Goal: Task Accomplishment & Management: Complete application form

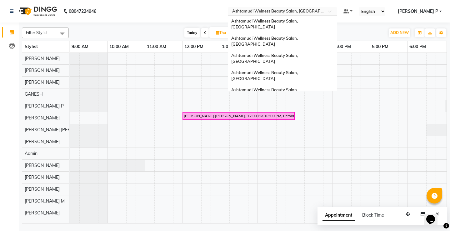
scroll to position [0, 73]
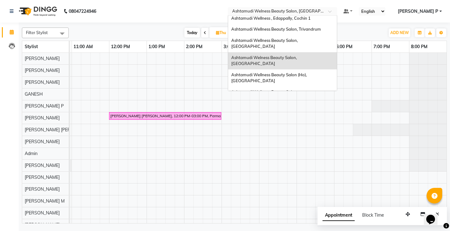
click at [299, 107] on span "Ashtamudi Wellness Beauty Salon, [GEOGRAPHIC_DATA]" at bounding box center [265, 112] width 68 height 11
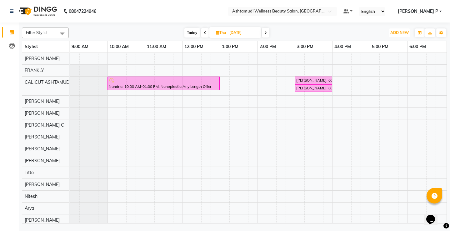
drag, startPoint x: 404, startPoint y: 34, endPoint x: 402, endPoint y: 38, distance: 5.0
click at [403, 33] on span "ADD NEW" at bounding box center [399, 32] width 18 height 5
click at [399, 46] on button "Add Appointment" at bounding box center [385, 45] width 49 height 8
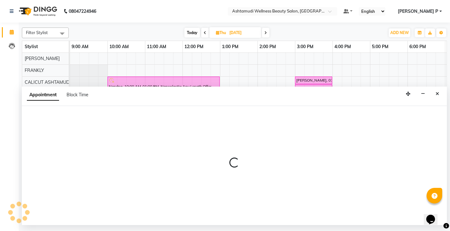
select select "600"
select select "tentative"
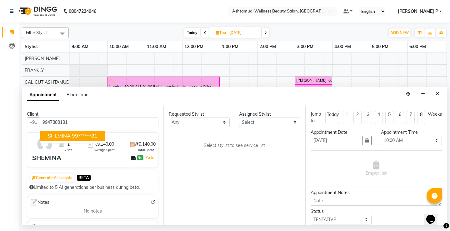
type input "9947888181"
click at [287, 125] on select "Select Amala George AMBILI C ANJANA DAS ANKITHA Arya CALICUT ASHTAMUDI FRANKLY …" at bounding box center [269, 123] width 61 height 10
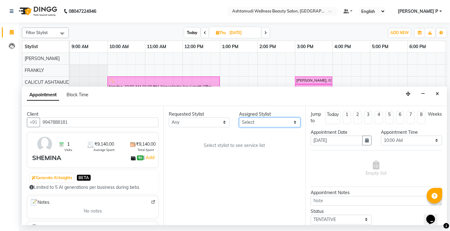
select select "27314"
click at [239, 118] on select "Select Amala George AMBILI C ANJANA DAS ANKITHA Arya CALICUT ASHTAMUDI FRANKLY …" at bounding box center [269, 123] width 61 height 10
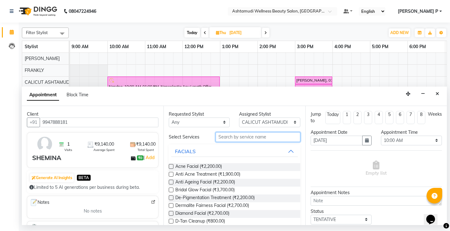
click at [240, 140] on input "text" at bounding box center [258, 137] width 84 height 10
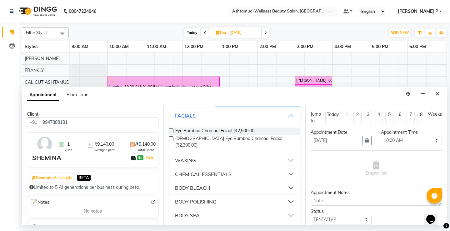
scroll to position [46, 0]
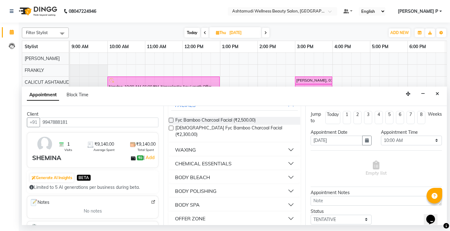
type input "BO"
click at [197, 215] on div "OFFER ZONE" at bounding box center [190, 219] width 30 height 8
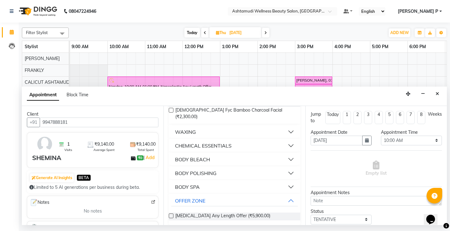
click at [171, 213] on label at bounding box center [171, 215] width 5 height 5
click at [171, 214] on input "checkbox" at bounding box center [171, 216] width 4 height 4
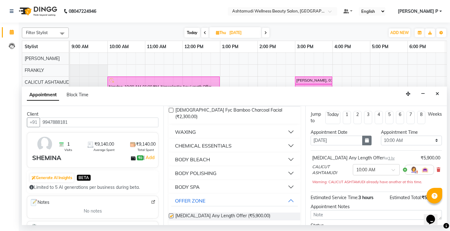
checkbox input "false"
click at [367, 142] on button "button" at bounding box center [366, 141] width 9 height 10
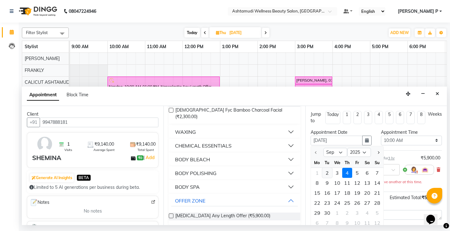
click at [328, 175] on div "2" at bounding box center [327, 173] width 10 height 10
type input "02-09-2025"
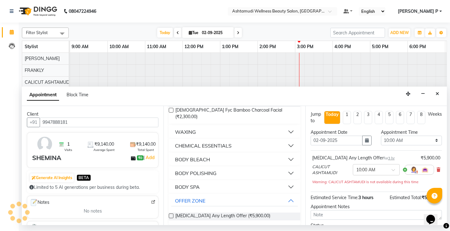
scroll to position [0, 186]
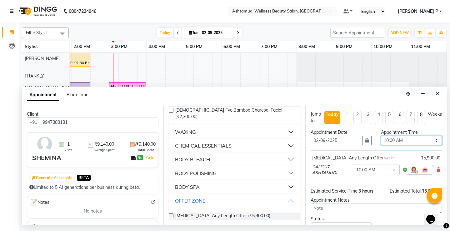
click at [431, 138] on select "Select 10:00 AM 10:15 AM 10:30 AM 10:45 AM 11:00 AM 11:15 AM 11:30 AM 11:45 AM …" at bounding box center [411, 141] width 61 height 10
select select "975"
click at [381, 136] on select "Select 10:00 AM 10:15 AM 10:30 AM 10:45 AM 11:00 AM 11:15 AM 11:30 AM 11:45 AM …" at bounding box center [411, 141] width 61 height 10
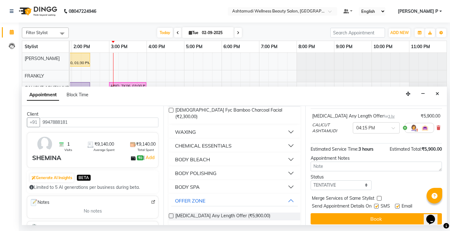
scroll to position [46, 0]
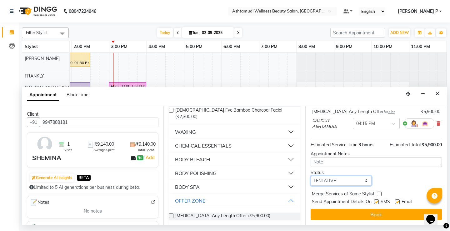
click at [356, 182] on select "Select TENTATIVE CONFIRM CHECK-IN UPCOMING" at bounding box center [341, 181] width 61 height 10
select select "confirm booking"
click at [311, 176] on select "Select TENTATIVE CONFIRM CHECK-IN UPCOMING" at bounding box center [341, 181] width 61 height 10
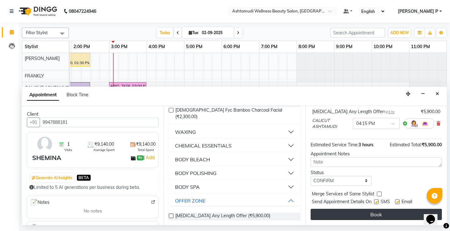
click at [367, 216] on button "Book" at bounding box center [376, 214] width 131 height 11
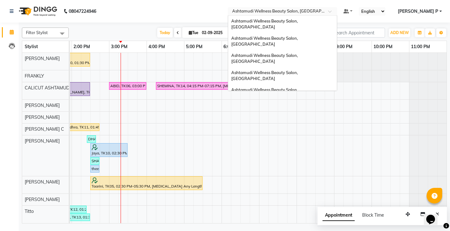
click at [337, 13] on div at bounding box center [282, 12] width 109 height 6
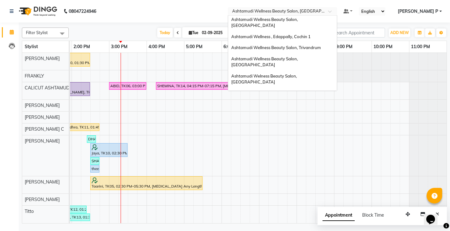
scroll to position [59, 0]
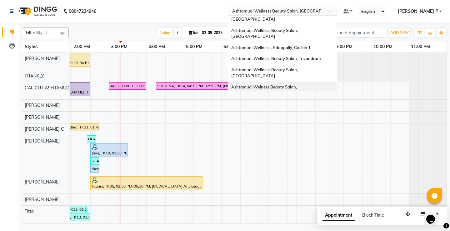
click at [298, 84] on span "Ashtamudi Welness Beauty Salon, Chinnakkada" at bounding box center [264, 89] width 67 height 11
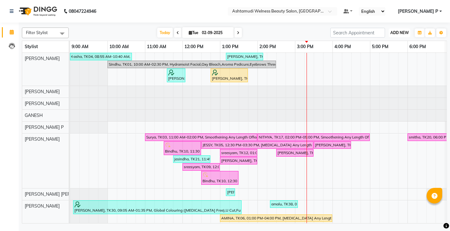
click at [400, 34] on span "ADD NEW" at bounding box center [399, 32] width 18 height 5
click at [392, 43] on button "Add Appointment" at bounding box center [385, 45] width 49 height 8
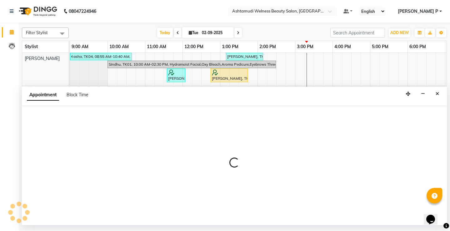
select select "tentative"
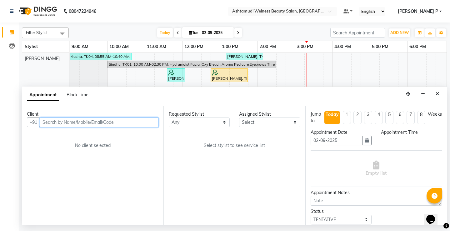
select select "600"
paste input "7510991533"
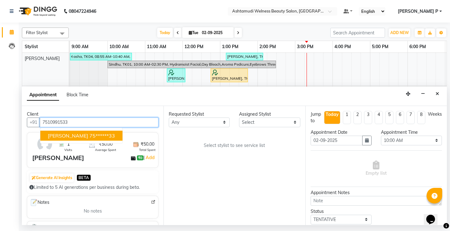
type input "7510991533"
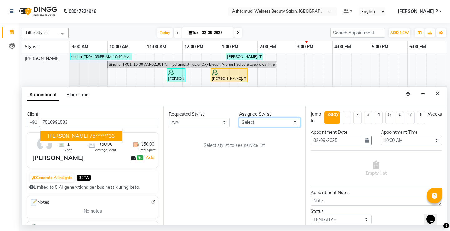
click at [293, 123] on select "Select ADITHYA TAMANG Admin ALTHAF Anitha ATHIRA SANAL BETZA M BINU DEVIKA GANE…" at bounding box center [269, 123] width 61 height 10
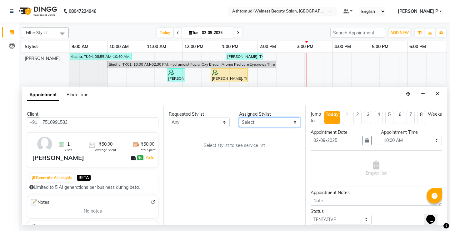
select select "25976"
click at [239, 118] on select "Select ADITHYA TAMANG Admin ALTHAF Anitha ATHIRA SANAL BETZA M BINU DEVIKA GANE…" at bounding box center [269, 123] width 61 height 10
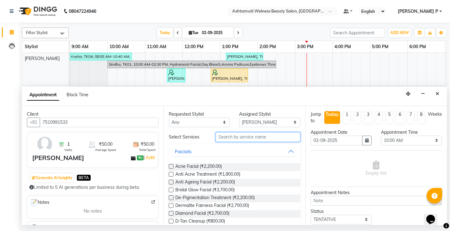
click at [227, 136] on input "text" at bounding box center [258, 137] width 84 height 10
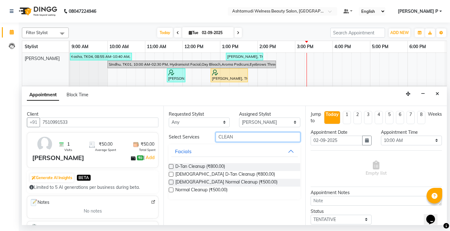
type input "CLEAN"
click at [170, 189] on label at bounding box center [171, 190] width 5 height 5
click at [170, 189] on input "checkbox" at bounding box center [171, 190] width 4 height 4
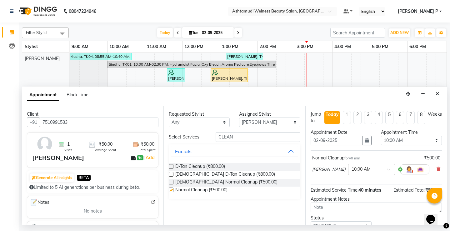
checkbox input "false"
click at [237, 138] on input "CLEAN" at bounding box center [258, 137] width 84 height 10
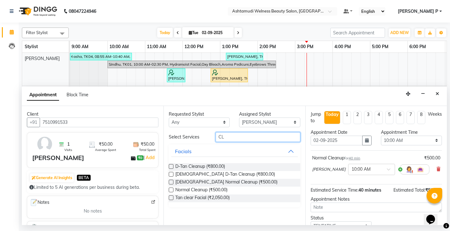
type input "C"
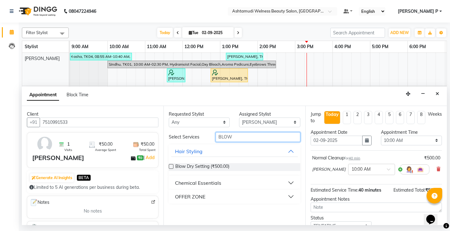
type input "BLOW"
click at [174, 166] on div "Blow Dry Setting (₹500.00)" at bounding box center [234, 167] width 131 height 8
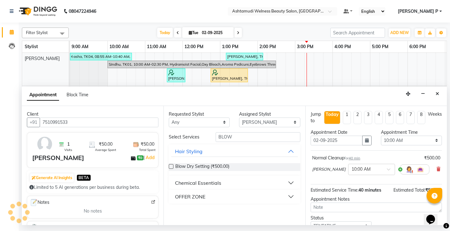
click at [172, 168] on label at bounding box center [171, 166] width 5 height 5
click at [172, 168] on input "checkbox" at bounding box center [171, 167] width 4 height 4
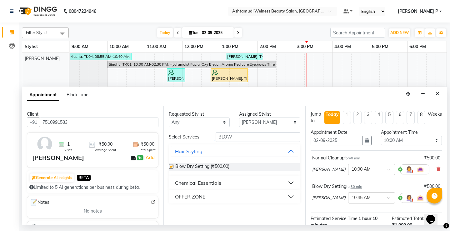
checkbox input "false"
click at [428, 140] on select "Select 10:00 AM 10:15 AM 10:30 AM 10:45 AM 11:00 AM 11:15 AM 11:30 AM 11:45 AM …" at bounding box center [411, 141] width 61 height 10
select select "1020"
click at [381, 136] on select "Select 10:00 AM 10:15 AM 10:30 AM 10:45 AM 11:00 AM 11:15 AM 11:30 AM 11:45 AM …" at bounding box center [411, 141] width 61 height 10
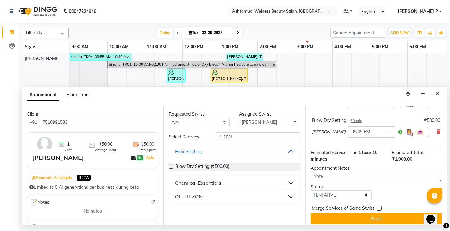
scroll to position [72, 0]
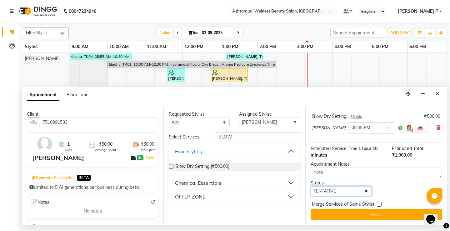
click at [343, 193] on select "Select TENTATIVE CONFIRM CHECK-IN UPCOMING" at bounding box center [341, 191] width 61 height 10
select select "confirm booking"
click at [311, 186] on select "Select TENTATIVE CONFIRM CHECK-IN UPCOMING" at bounding box center [341, 191] width 61 height 10
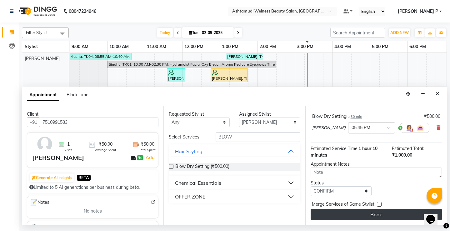
click at [364, 213] on button "Book" at bounding box center [376, 214] width 131 height 11
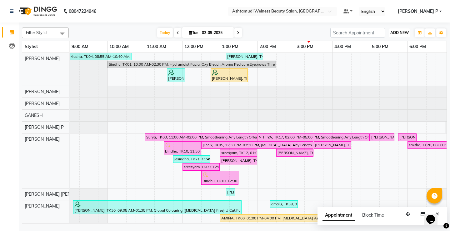
click at [400, 32] on span "ADD NEW" at bounding box center [399, 32] width 18 height 5
click at [375, 43] on button "Add Appointment" at bounding box center [385, 45] width 49 height 8
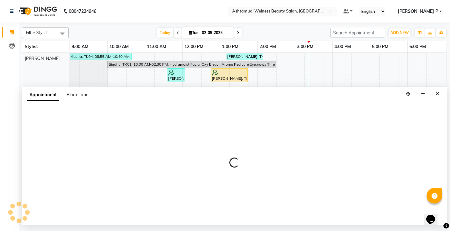
select select "tentative"
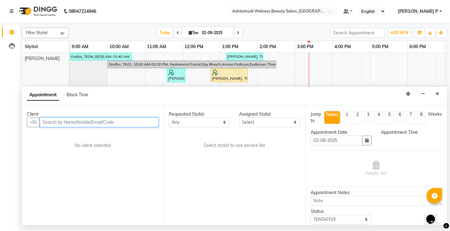
select select "600"
paste input "9567285207"
type input "9567285207"
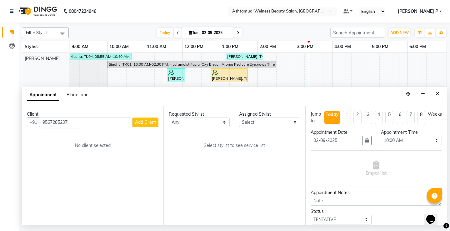
click at [150, 124] on span "Add Client" at bounding box center [145, 122] width 21 height 6
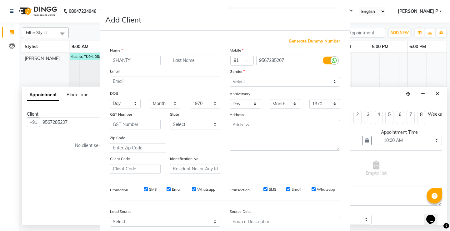
type input "SHANTY"
click at [253, 82] on select "Select [DEMOGRAPHIC_DATA] [DEMOGRAPHIC_DATA] Other Prefer Not To Say" at bounding box center [285, 82] width 110 height 10
select select "[DEMOGRAPHIC_DATA]"
click at [230, 77] on select "Select [DEMOGRAPHIC_DATA] [DEMOGRAPHIC_DATA] Other Prefer Not To Say" at bounding box center [285, 82] width 110 height 10
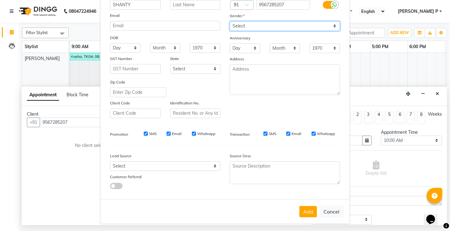
scroll to position [58, 0]
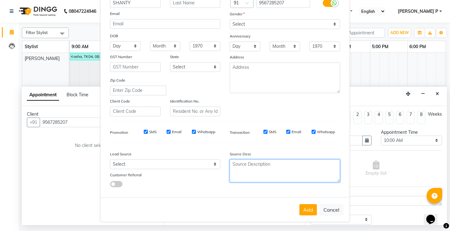
click at [254, 163] on textarea at bounding box center [285, 170] width 110 height 23
type textarea "TELECALLING"
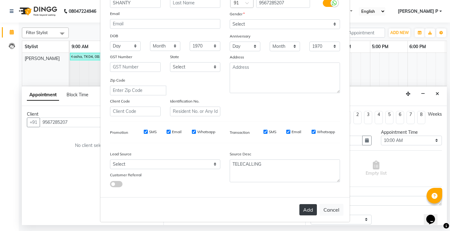
click at [307, 209] on button "Add" at bounding box center [308, 209] width 18 height 11
type input "95******07"
select select
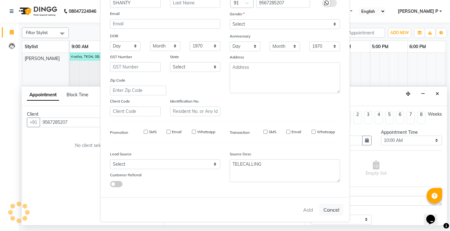
select select
checkbox input "false"
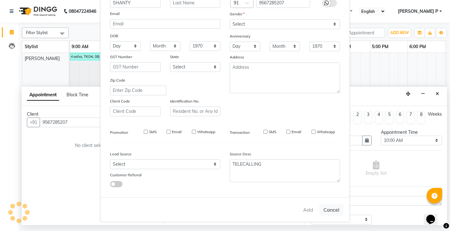
checkbox input "false"
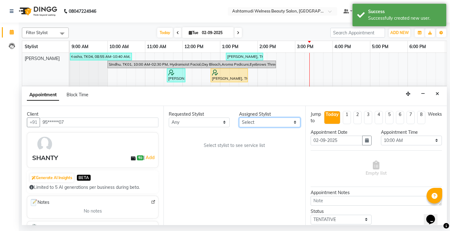
click at [294, 123] on select "Select ADITHYA TAMANG Admin ALTHAF Anitha ATHIRA SANAL BETZA M BINU DEVIKA GANE…" at bounding box center [269, 123] width 61 height 10
select select "25976"
click at [239, 118] on select "Select ADITHYA TAMANG Admin ALTHAF Anitha ATHIRA SANAL BETZA M BINU DEVIKA GANE…" at bounding box center [269, 123] width 61 height 10
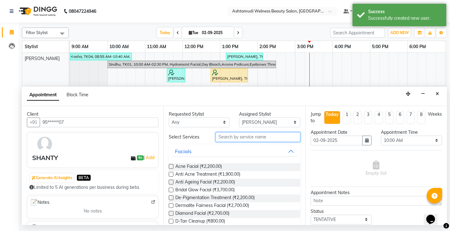
click at [222, 137] on input "text" at bounding box center [258, 137] width 84 height 10
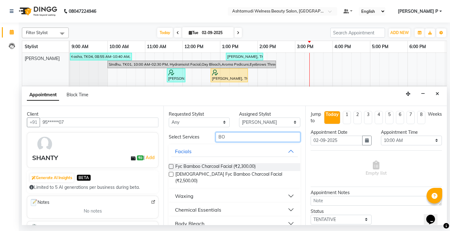
scroll to position [46, 0]
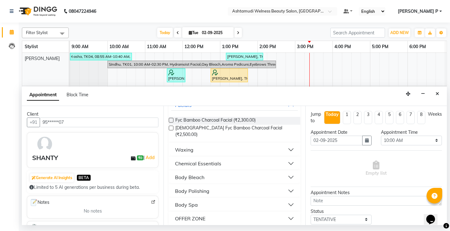
type input "BO"
click at [205, 215] on div "OFFER ZONE" at bounding box center [190, 219] width 30 height 8
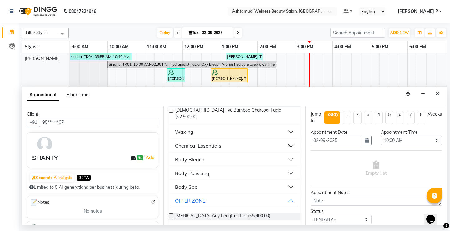
click at [171, 213] on label at bounding box center [171, 215] width 5 height 5
click at [171, 214] on input "checkbox" at bounding box center [171, 216] width 4 height 4
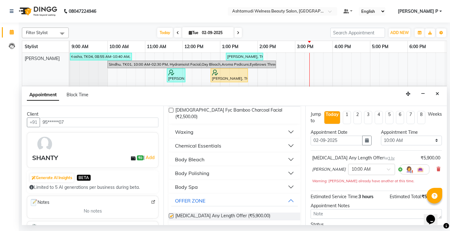
checkbox input "false"
click at [421, 140] on select "Select 10:00 AM 10:15 AM 10:30 AM 10:45 AM 11:00 AM 11:15 AM 11:30 AM 11:45 AM …" at bounding box center [411, 141] width 61 height 10
select select "990"
click at [381, 136] on select "Select 10:00 AM 10:15 AM 10:30 AM 10:45 AM 11:00 AM 11:15 AM 11:30 AM 11:45 AM …" at bounding box center [411, 141] width 61 height 10
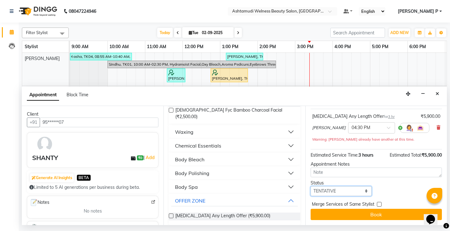
click at [344, 191] on select "Select TENTATIVE CONFIRM CHECK-IN UPCOMING" at bounding box center [341, 191] width 61 height 10
select select "confirm booking"
click at [311, 186] on select "Select TENTATIVE CONFIRM CHECK-IN UPCOMING" at bounding box center [341, 191] width 61 height 10
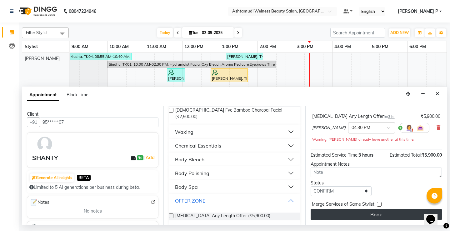
click at [380, 214] on button "Book" at bounding box center [376, 214] width 131 height 11
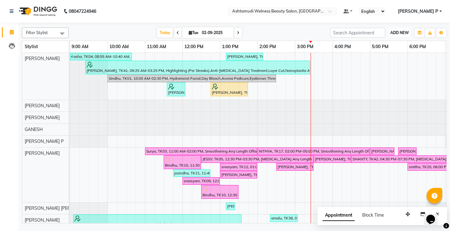
click at [399, 30] on button "ADD NEW Toggle Dropdown" at bounding box center [400, 32] width 22 height 9
click at [394, 44] on button "Add Appointment" at bounding box center [385, 45] width 49 height 8
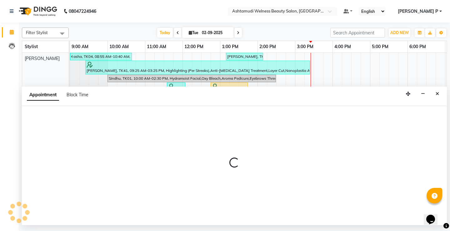
select select "600"
select select "tentative"
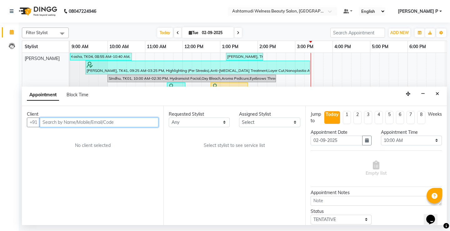
paste input "8089593693"
type input "8089593693"
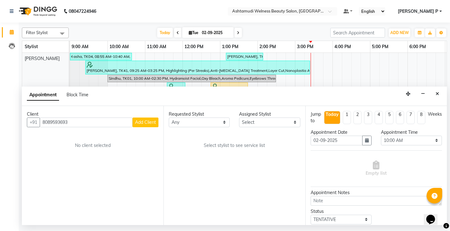
click at [144, 122] on span "Add Client" at bounding box center [145, 122] width 21 height 6
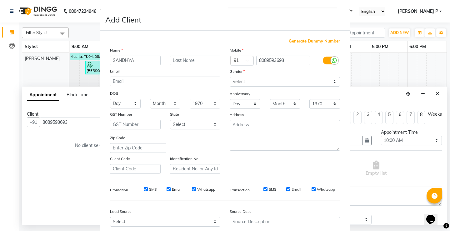
type input "SANDHYA"
click at [275, 83] on select "Select [DEMOGRAPHIC_DATA] [DEMOGRAPHIC_DATA] Other Prefer Not To Say" at bounding box center [285, 82] width 110 height 10
select select "[DEMOGRAPHIC_DATA]"
click at [230, 77] on select "Select [DEMOGRAPHIC_DATA] [DEMOGRAPHIC_DATA] Other Prefer Not To Say" at bounding box center [285, 82] width 110 height 10
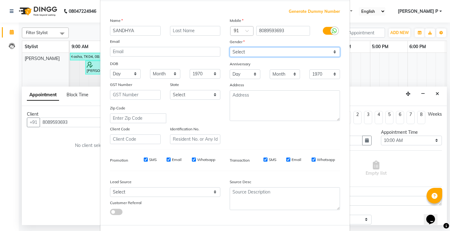
scroll to position [58, 0]
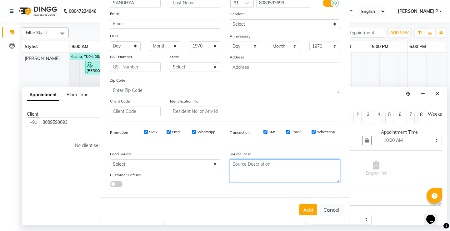
click at [233, 162] on textarea at bounding box center [285, 170] width 110 height 23
type textarea "TELECALLING"
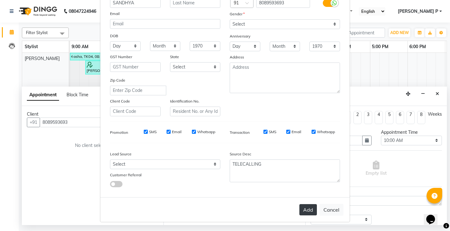
click at [304, 210] on button "Add" at bounding box center [308, 209] width 18 height 11
type input "80******93"
select select
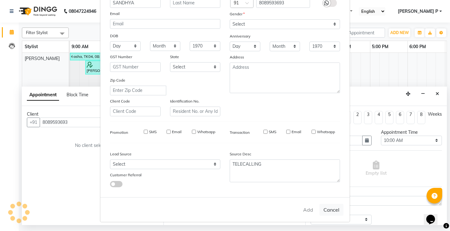
select select
checkbox input "false"
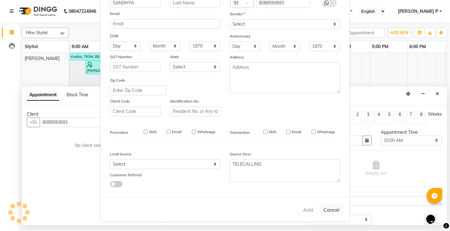
checkbox input "false"
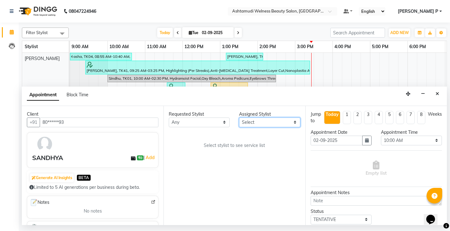
click at [297, 121] on select "Select ADITHYA TAMANG Admin ALTHAF Anitha ATHIRA SANAL BETZA M BINU DEVIKA GANE…" at bounding box center [269, 123] width 61 height 10
select select "25976"
click at [239, 118] on select "Select ADITHYA TAMANG Admin ALTHAF Anitha ATHIRA SANAL BETZA M BINU DEVIKA GANE…" at bounding box center [269, 123] width 61 height 10
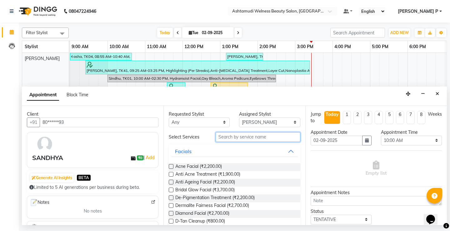
click at [237, 136] on input "text" at bounding box center [258, 137] width 84 height 10
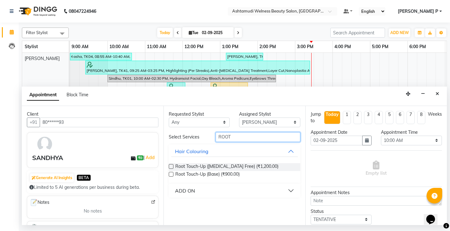
type input "ROOT"
click at [170, 165] on label at bounding box center [171, 166] width 5 height 5
click at [170, 165] on input "checkbox" at bounding box center [171, 167] width 4 height 4
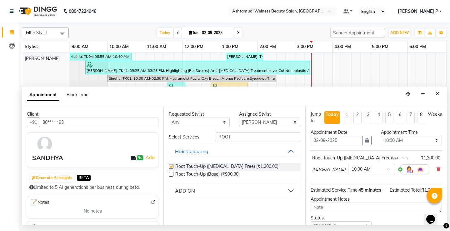
checkbox input "false"
click at [365, 139] on icon "button" at bounding box center [367, 140] width 4 height 4
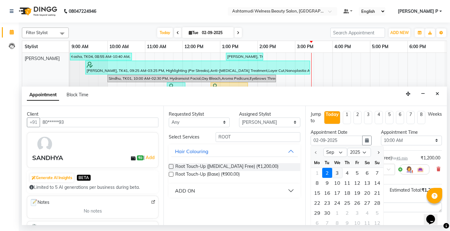
click at [336, 174] on div "3" at bounding box center [337, 173] width 10 height 10
type input "03-09-2025"
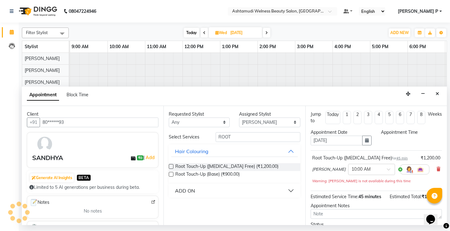
select select "600"
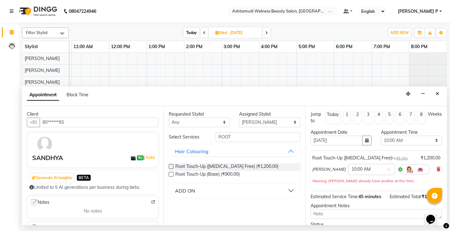
scroll to position [43, 0]
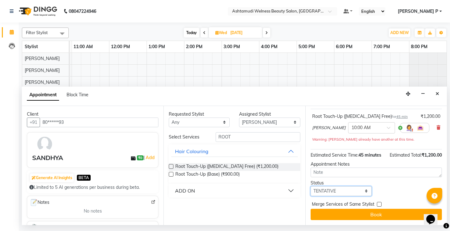
click at [344, 192] on select "Select TENTATIVE CONFIRM UPCOMING" at bounding box center [341, 191] width 61 height 10
select select "confirm booking"
click at [311, 186] on select "Select TENTATIVE CONFIRM UPCOMING" at bounding box center [341, 191] width 61 height 10
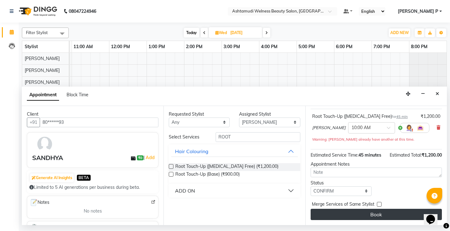
click at [379, 215] on button "Book" at bounding box center [376, 214] width 131 height 11
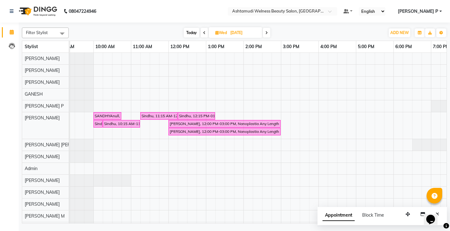
scroll to position [0, 0]
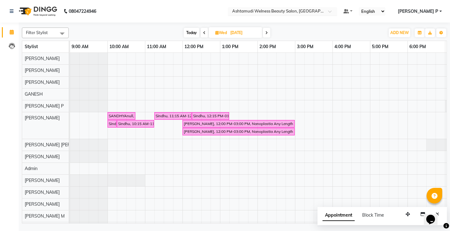
click at [336, 11] on span at bounding box center [332, 13] width 8 height 6
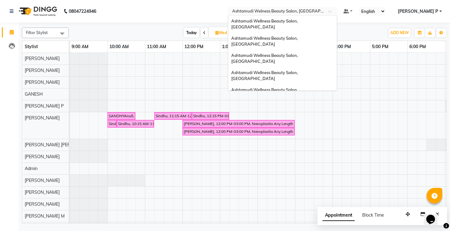
scroll to position [89, 0]
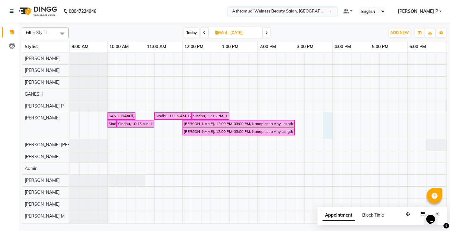
click at [331, 123] on div "SANDHYAnull, 10:00 AM-10:45 AM, Root Touch-Up (Ammonia Free) Sindhu, 11:15 AM-1…" at bounding box center [295, 232] width 450 height 359
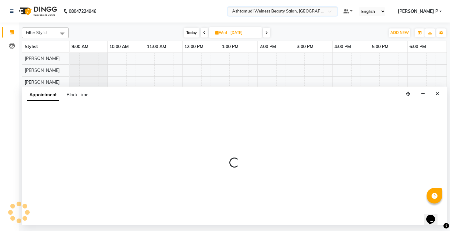
select select "25976"
select select "945"
select select "tentative"
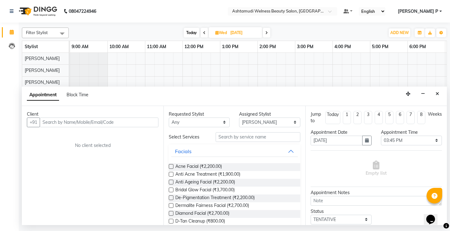
click at [188, 33] on span "Today" at bounding box center [192, 33] width 16 height 10
type input "02-09-2025"
select select "945"
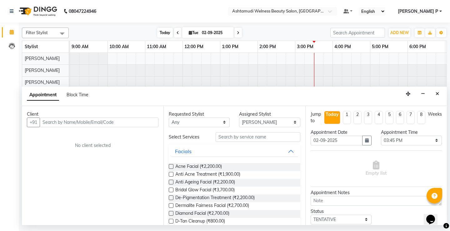
scroll to position [0, 73]
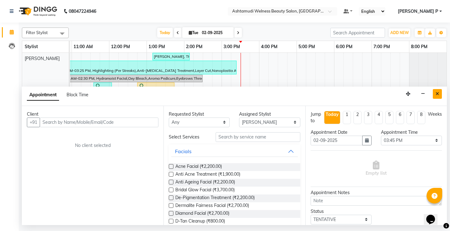
click at [439, 95] on icon "Close" at bounding box center [437, 94] width 3 height 4
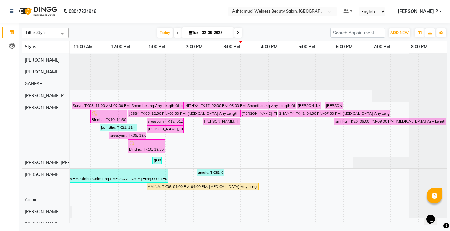
scroll to position [39, 0]
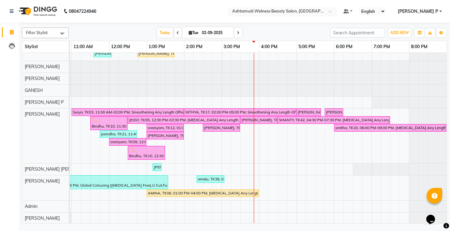
click at [336, 11] on span at bounding box center [332, 13] width 8 height 6
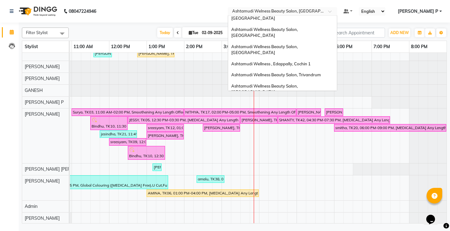
scroll to position [38, 0]
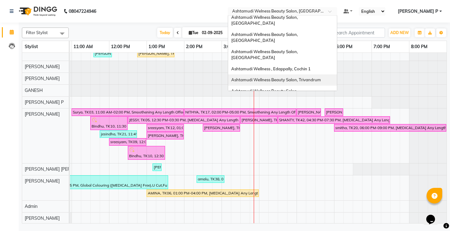
click at [321, 77] on span "Ashtamudi Wellness Beauty Salon, Trivandrum" at bounding box center [276, 79] width 90 height 5
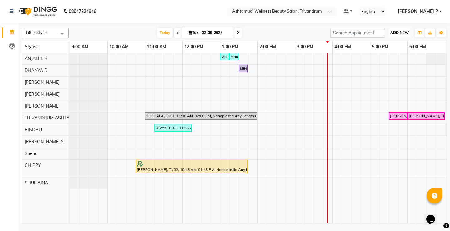
click at [406, 32] on span "ADD NEW" at bounding box center [399, 32] width 18 height 5
click at [379, 44] on button "Add Appointment" at bounding box center [385, 45] width 49 height 8
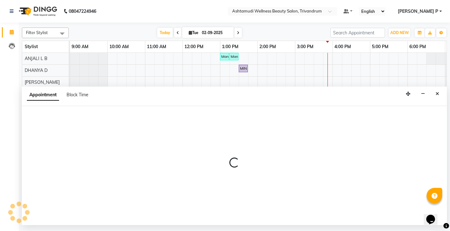
select select "600"
select select "tentative"
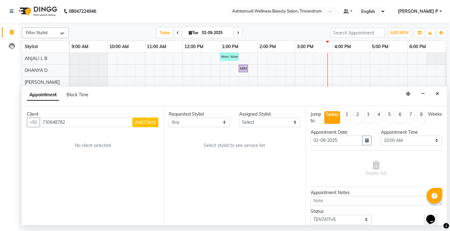
type input "730648782"
click at [141, 126] on button "Add Client" at bounding box center [146, 123] width 26 height 10
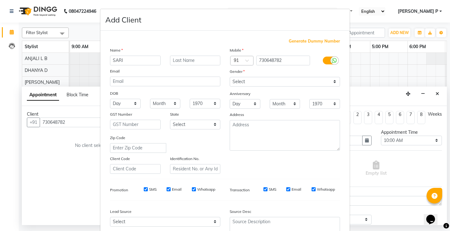
type input "SARI"
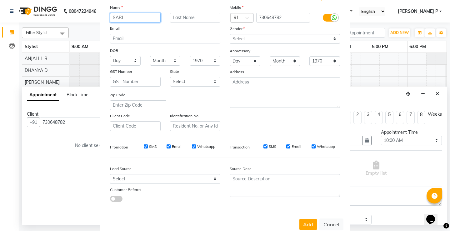
scroll to position [58, 0]
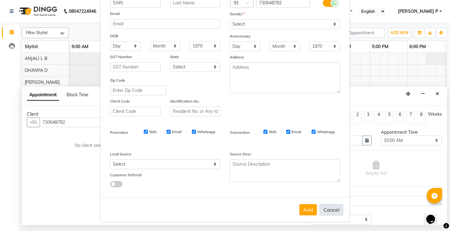
click at [329, 211] on button "Cancel" at bounding box center [331, 210] width 24 height 12
select select
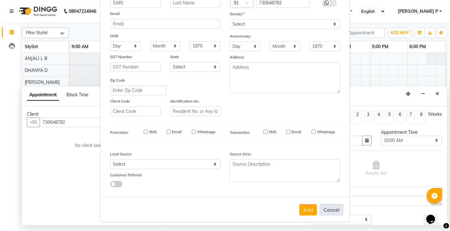
select select
checkbox input "false"
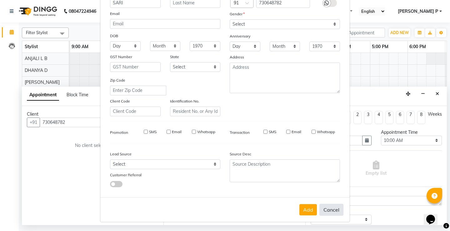
checkbox input "false"
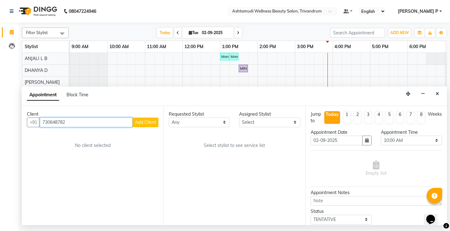
click at [69, 120] on input "730648782" at bounding box center [86, 123] width 93 height 10
drag, startPoint x: 71, startPoint y: 122, endPoint x: 39, endPoint y: 125, distance: 32.3
click at [39, 125] on div "+91 730648782 Add Client" at bounding box center [93, 123] width 132 height 10
paste input "7306487820"
type input "7306487820"
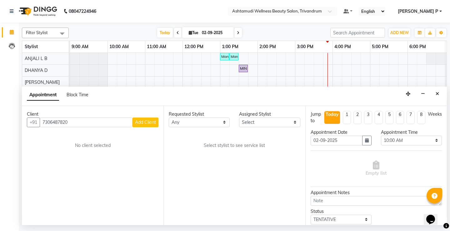
click at [141, 123] on span "Add Client" at bounding box center [145, 122] width 21 height 6
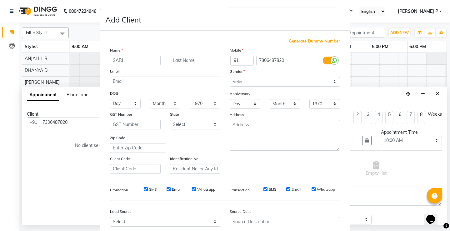
type input "SARI"
click at [271, 81] on select "Select [DEMOGRAPHIC_DATA] [DEMOGRAPHIC_DATA] Other Prefer Not To Say" at bounding box center [285, 82] width 110 height 10
select select "[DEMOGRAPHIC_DATA]"
click at [230, 77] on select "Select [DEMOGRAPHIC_DATA] [DEMOGRAPHIC_DATA] Other Prefer Not To Say" at bounding box center [285, 82] width 110 height 10
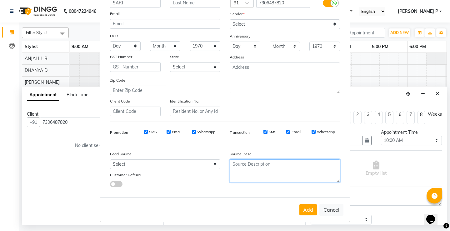
click at [241, 163] on textarea at bounding box center [285, 170] width 110 height 23
type textarea "TELECALLING"
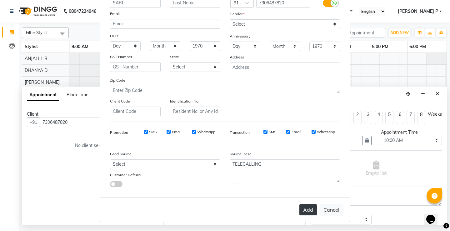
click at [311, 209] on button "Add" at bounding box center [308, 209] width 18 height 11
type input "73******20"
select select
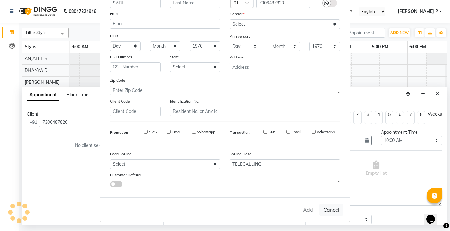
select select
checkbox input "false"
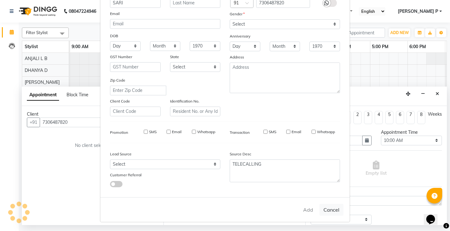
checkbox input "false"
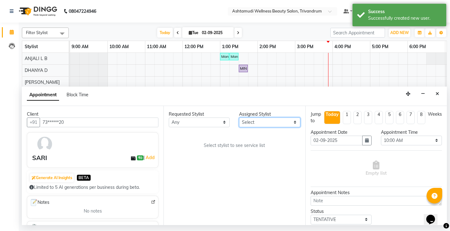
click at [295, 122] on select "Select ANJALI L B BINDHU CHIPPY DHANYA D KARTHIKA MANJUSHA SARITHA SHUHAINA Sne…" at bounding box center [269, 123] width 61 height 10
select select "27312"
click at [239, 118] on select "Select ANJALI L B BINDHU CHIPPY DHANYA D KARTHIKA MANJUSHA SARITHA SHUHAINA Sne…" at bounding box center [269, 123] width 61 height 10
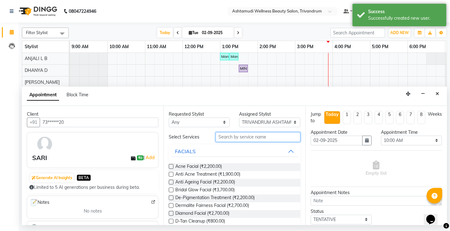
click at [231, 136] on input "text" at bounding box center [258, 137] width 84 height 10
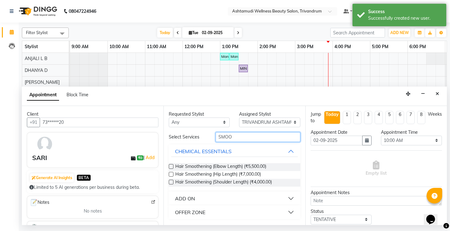
type input "SMOO"
click at [200, 214] on div "OFFER ZONE" at bounding box center [190, 212] width 30 height 8
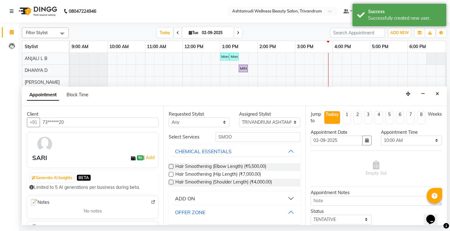
scroll to position [17, 0]
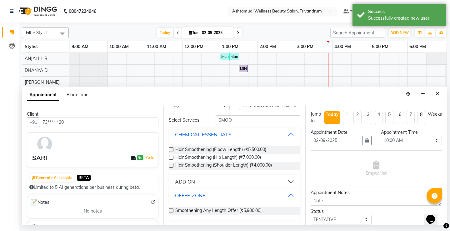
click at [170, 210] on label at bounding box center [171, 210] width 5 height 5
click at [170, 210] on input "checkbox" at bounding box center [171, 211] width 4 height 4
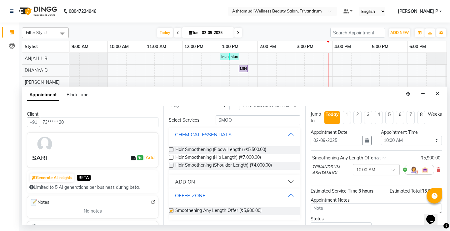
checkbox input "false"
click at [362, 139] on button "button" at bounding box center [366, 141] width 9 height 10
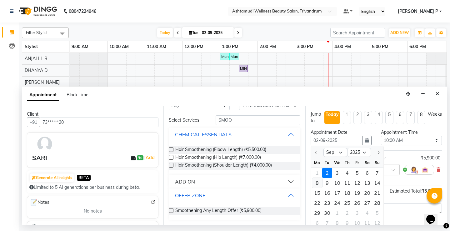
click at [319, 183] on div "8" at bounding box center [317, 183] width 10 height 10
type input "[DATE]"
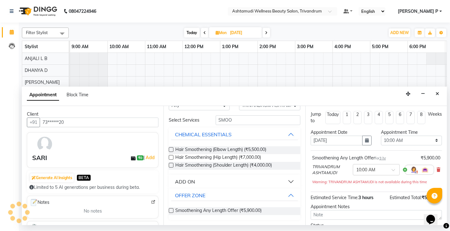
scroll to position [0, 148]
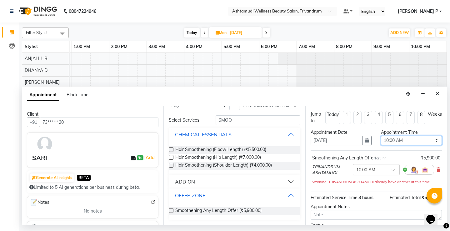
click at [425, 140] on select "Select 10:00 AM 10:15 AM 10:30 AM 10:45 AM 11:00 AM 11:15 AM 11:30 AM 11:45 AM …" at bounding box center [411, 141] width 61 height 10
select select "660"
click at [381, 136] on select "Select 10:00 AM 10:15 AM 10:30 AM 10:45 AM 11:00 AM 11:15 AM 11:30 AM 11:45 AM …" at bounding box center [411, 141] width 61 height 10
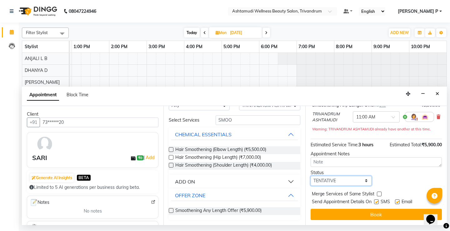
click at [344, 181] on select "Select TENTATIVE CONFIRM UPCOMING" at bounding box center [341, 181] width 61 height 10
select select "confirm booking"
click at [311, 176] on select "Select TENTATIVE CONFIRM UPCOMING" at bounding box center [341, 181] width 61 height 10
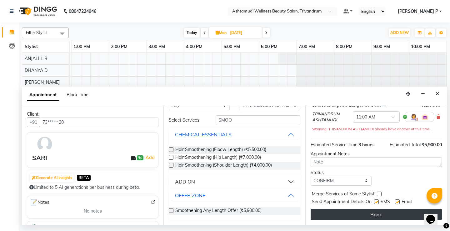
click at [359, 209] on button "Book" at bounding box center [376, 214] width 131 height 11
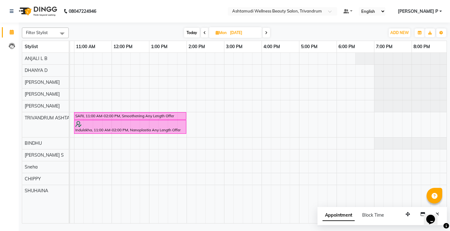
scroll to position [0, 0]
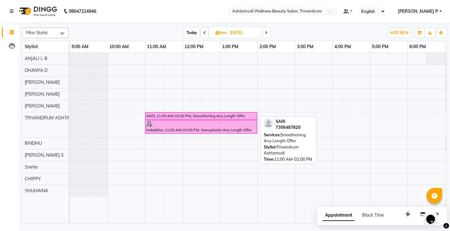
click at [177, 116] on div "SARI, 11:00 AM-02:00 PM, Smoothening Any Length Offer" at bounding box center [201, 116] width 111 height 6
select select "6"
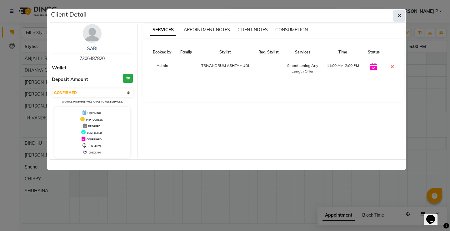
click at [402, 15] on button "button" at bounding box center [400, 16] width 12 height 12
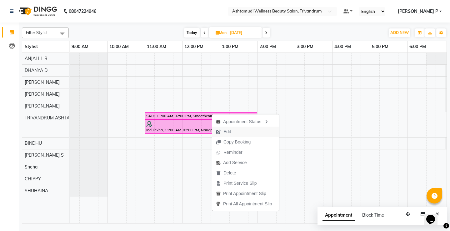
click at [228, 132] on span "Edit" at bounding box center [227, 131] width 8 height 7
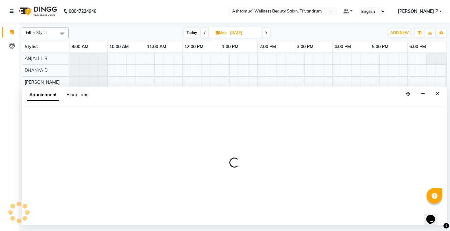
select select "confirm booking"
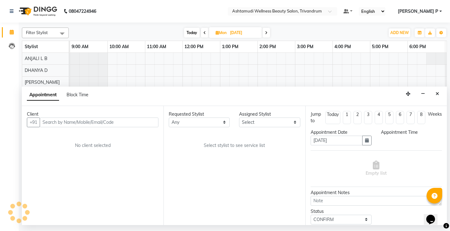
select select "27312"
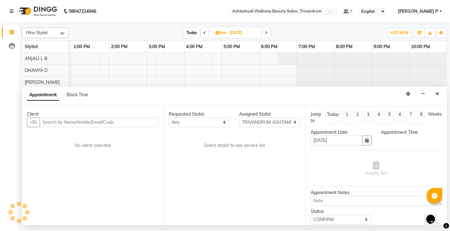
select select "660"
select select "2009"
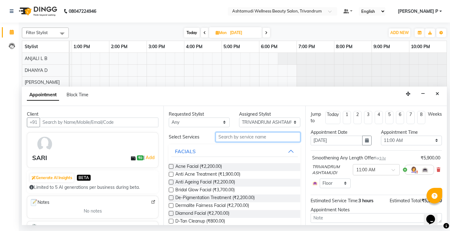
click at [229, 137] on input "text" at bounding box center [258, 137] width 84 height 10
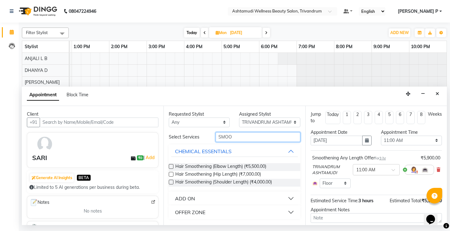
type input "SMOO"
drag, startPoint x: 190, startPoint y: 213, endPoint x: 220, endPoint y: 205, distance: 31.3
click at [190, 213] on div "OFFER ZONE" at bounding box center [190, 212] width 30 height 8
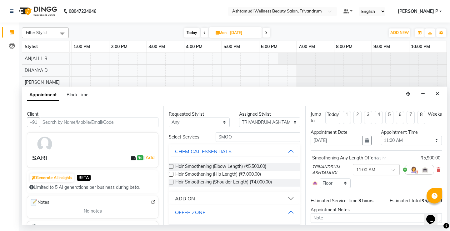
scroll to position [17, 0]
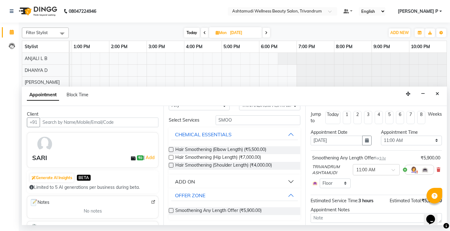
drag, startPoint x: 170, startPoint y: 209, endPoint x: 178, endPoint y: 211, distance: 7.7
click at [171, 209] on label at bounding box center [171, 210] width 5 height 5
click at [171, 209] on input "checkbox" at bounding box center [171, 211] width 4 height 4
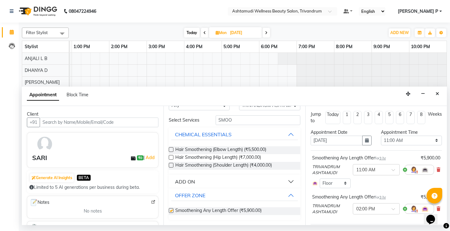
checkbox input "false"
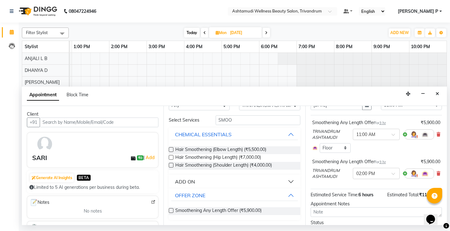
scroll to position [46, 0]
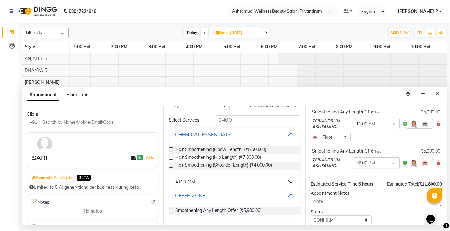
click at [392, 163] on span at bounding box center [396, 165] width 8 height 7
click at [368, 181] on div "11:00 AM" at bounding box center [376, 180] width 46 height 12
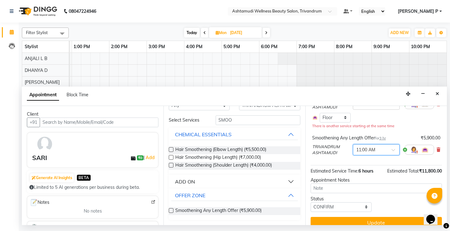
scroll to position [74, 0]
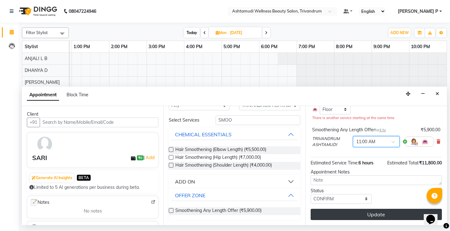
click at [372, 214] on button "Update" at bounding box center [376, 214] width 131 height 11
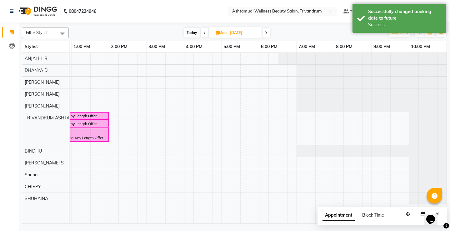
scroll to position [0, 0]
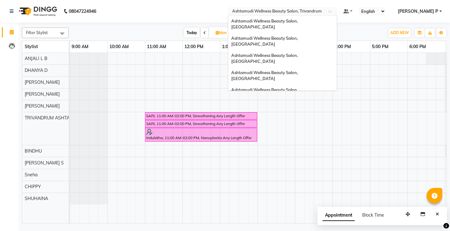
click at [336, 10] on span at bounding box center [332, 13] width 8 height 6
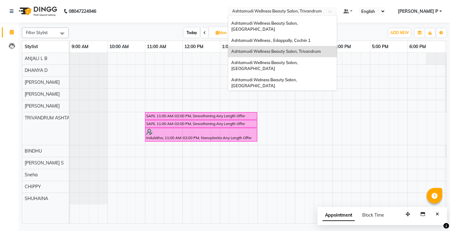
click at [299, 112] on span "Ashtamudi Wellness Beauty Salon, [GEOGRAPHIC_DATA]" at bounding box center [265, 117] width 68 height 11
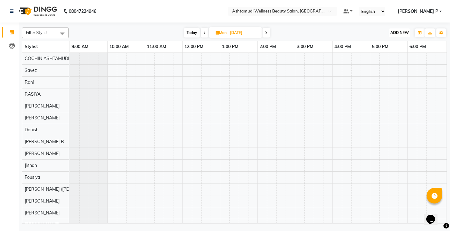
click at [402, 31] on span "ADD NEW" at bounding box center [399, 32] width 18 height 5
click at [396, 46] on button "Add Appointment" at bounding box center [385, 45] width 49 height 8
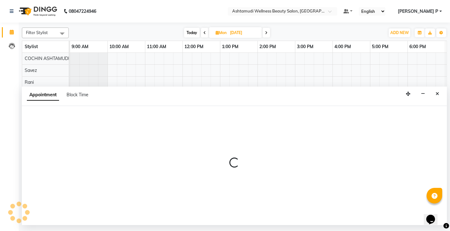
select select "tentative"
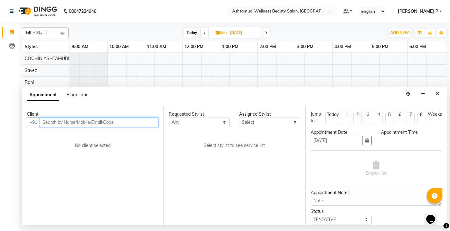
select select "600"
paste input "8590561197"
type input "8590561197"
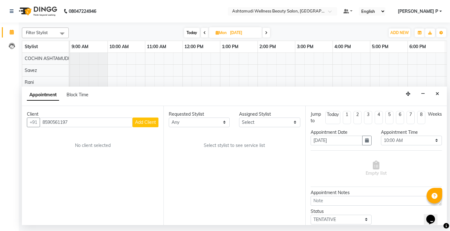
click at [143, 126] on button "Add Client" at bounding box center [146, 123] width 26 height 10
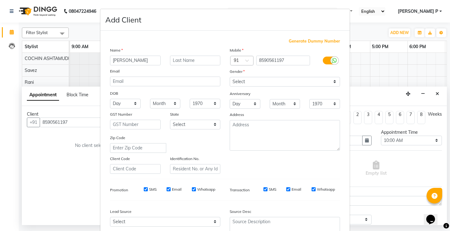
type input "[PERSON_NAME]"
click at [258, 83] on select "Select [DEMOGRAPHIC_DATA] [DEMOGRAPHIC_DATA] Other Prefer Not To Say" at bounding box center [285, 82] width 110 height 10
select select "[DEMOGRAPHIC_DATA]"
click at [230, 77] on select "Select [DEMOGRAPHIC_DATA] [DEMOGRAPHIC_DATA] Other Prefer Not To Say" at bounding box center [285, 82] width 110 height 10
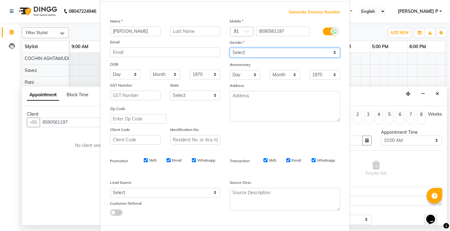
scroll to position [58, 0]
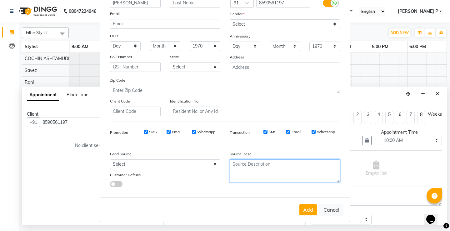
click at [260, 165] on textarea at bounding box center [285, 170] width 110 height 23
type textarea "TELECALLING"
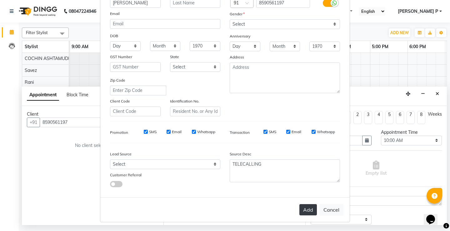
click at [305, 212] on button "Add" at bounding box center [308, 209] width 18 height 11
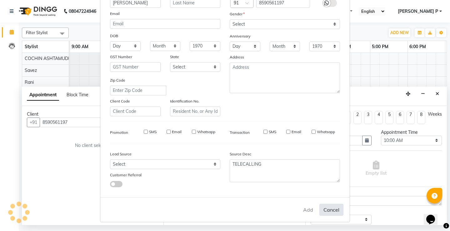
type input "85******97"
select select
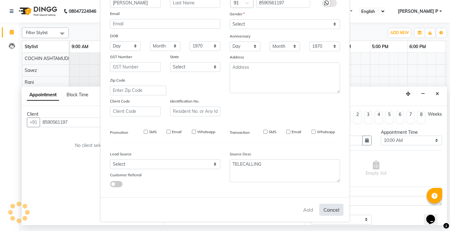
select select
checkbox input "false"
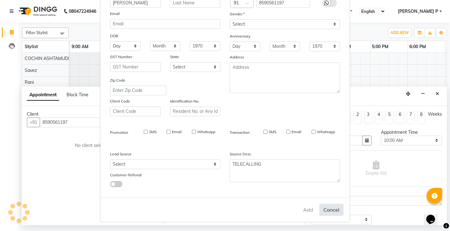
checkbox input "false"
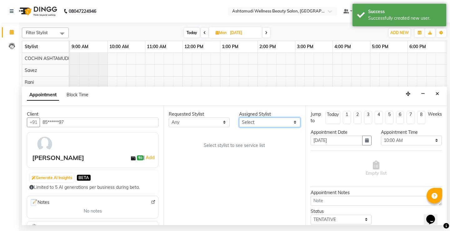
click at [295, 122] on select "Select [PERSON_NAME](URAJ) [PERSON_NAME] [DEMOGRAPHIC_DATA] [PERSON_NAME] ([PER…" at bounding box center [269, 123] width 61 height 10
select select "27313"
click at [239, 118] on select "Select [PERSON_NAME](URAJ) [PERSON_NAME] [DEMOGRAPHIC_DATA] [PERSON_NAME] ([PER…" at bounding box center [269, 123] width 61 height 10
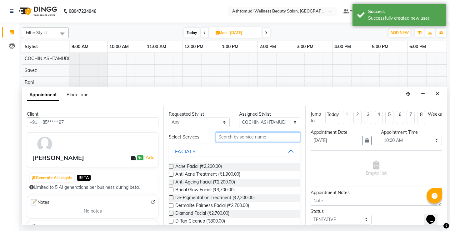
click at [219, 137] on input "text" at bounding box center [258, 137] width 84 height 10
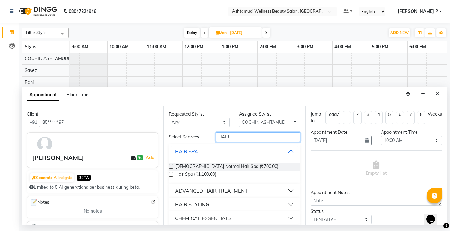
scroll to position [33, 0]
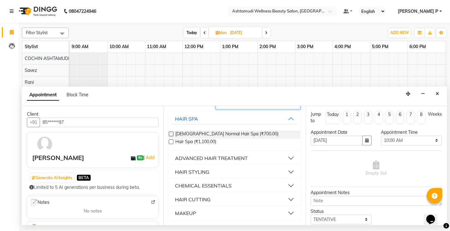
type input "HAIR"
click at [202, 199] on div "HAIR CUTTING" at bounding box center [193, 200] width 36 height 8
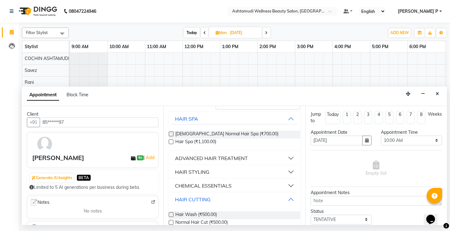
scroll to position [58, 0]
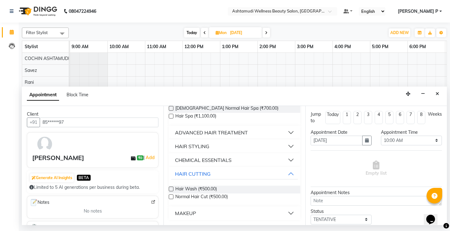
click at [171, 196] on label at bounding box center [171, 196] width 5 height 5
click at [171, 196] on input "checkbox" at bounding box center [171, 197] width 4 height 4
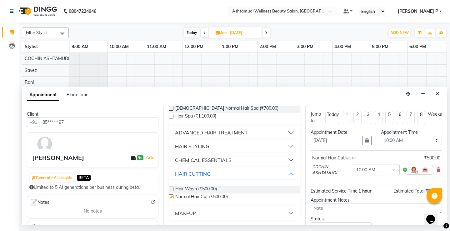
checkbox input "false"
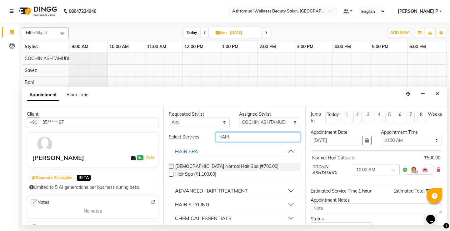
click at [234, 139] on input "HAIR" at bounding box center [258, 137] width 84 height 10
type input "H"
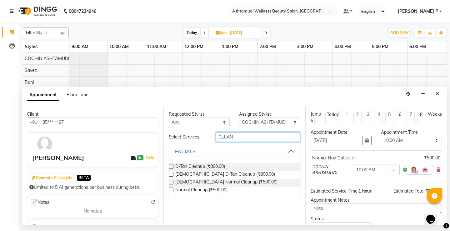
type input "CLEAN"
click at [172, 190] on label at bounding box center [171, 190] width 5 height 5
click at [172, 190] on input "checkbox" at bounding box center [171, 190] width 4 height 4
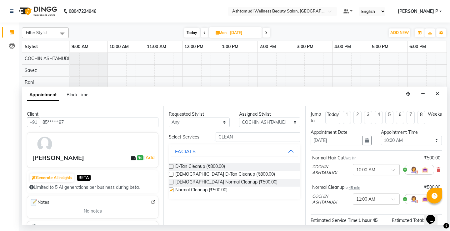
checkbox input "false"
click at [364, 143] on button "button" at bounding box center [366, 141] width 9 height 10
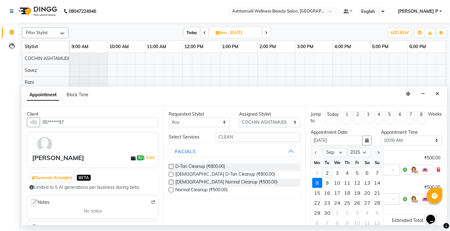
click at [327, 173] on div "2" at bounding box center [327, 173] width 10 height 10
type input "02-09-2025"
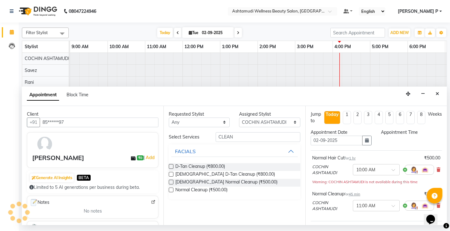
scroll to position [0, 73]
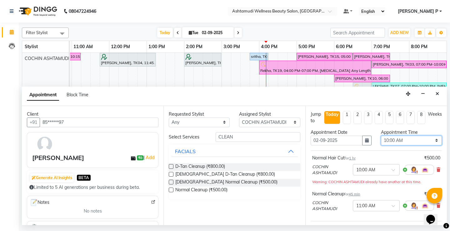
click at [433, 140] on select "Select 10:00 AM 10:15 AM 10:30 AM 10:45 AM 11:00 AM 11:15 AM 11:30 AM 11:45 AM …" at bounding box center [411, 141] width 61 height 10
select select "1050"
click at [381, 136] on select "Select 10:00 AM 10:15 AM 10:30 AM 10:45 AM 11:00 AM 11:15 AM 11:30 AM 11:45 AM …" at bounding box center [411, 141] width 61 height 10
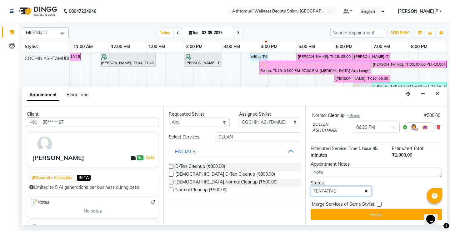
click at [343, 191] on select "Select TENTATIVE CONFIRM CHECK-IN UPCOMING" at bounding box center [341, 191] width 61 height 10
select select "confirm booking"
click at [311, 186] on select "Select TENTATIVE CONFIRM CHECK-IN UPCOMING" at bounding box center [341, 191] width 61 height 10
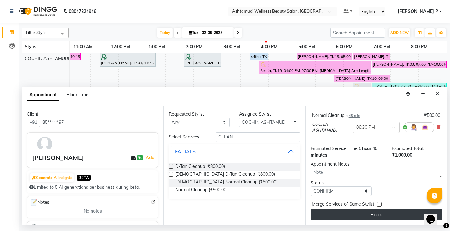
click at [381, 216] on button "Book" at bounding box center [376, 214] width 131 height 11
